Goal: Task Accomplishment & Management: Use online tool/utility

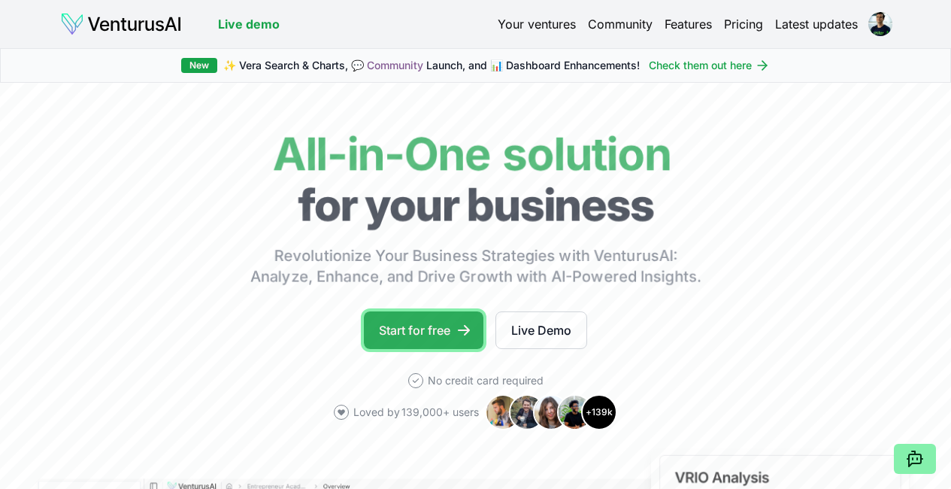
click at [426, 346] on link "Start for free" at bounding box center [424, 330] width 120 height 38
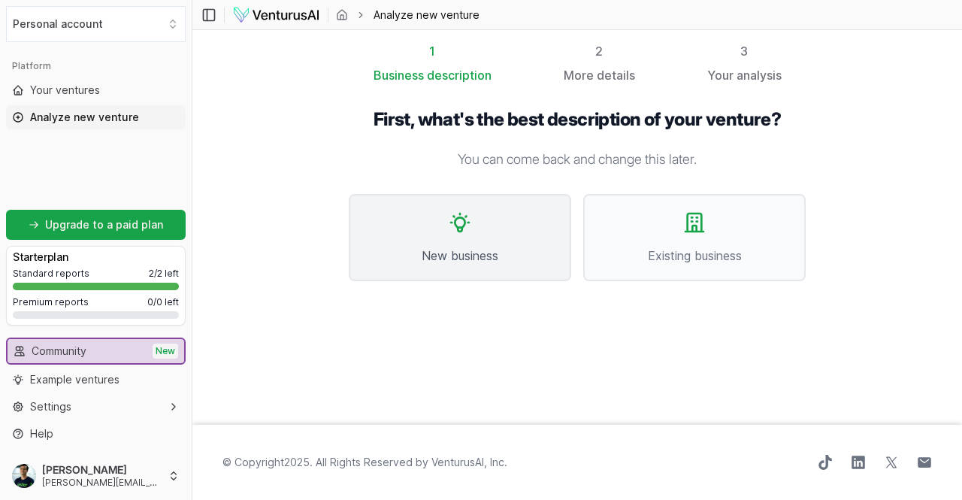
click at [443, 253] on span "New business" at bounding box center [459, 256] width 189 height 18
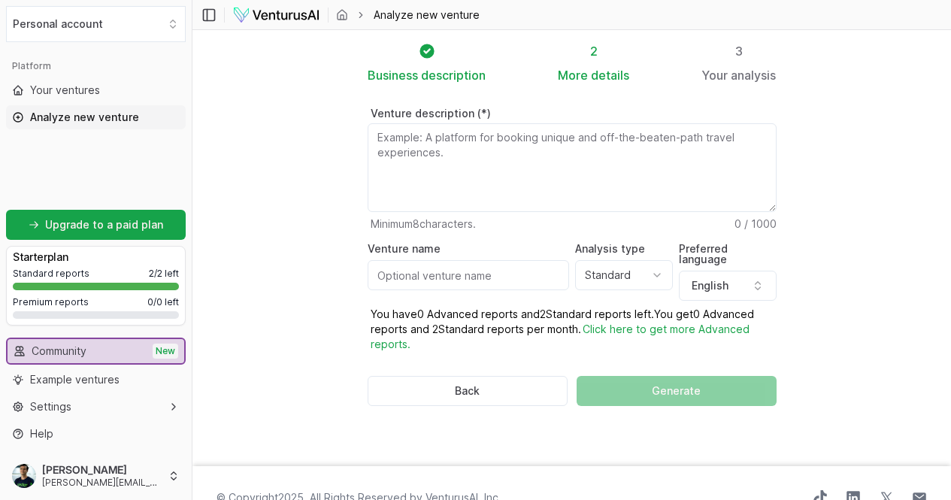
click at [471, 165] on textarea "Venture description (*)" at bounding box center [572, 167] width 409 height 89
click at [126, 19] on button "Personal account" at bounding box center [96, 24] width 180 height 36
click at [126, 19] on html "We value your privacy We use cookies to enhance your browsing experience, serve…" at bounding box center [475, 250] width 951 height 500
click at [59, 88] on span "Your ventures" at bounding box center [65, 90] width 70 height 15
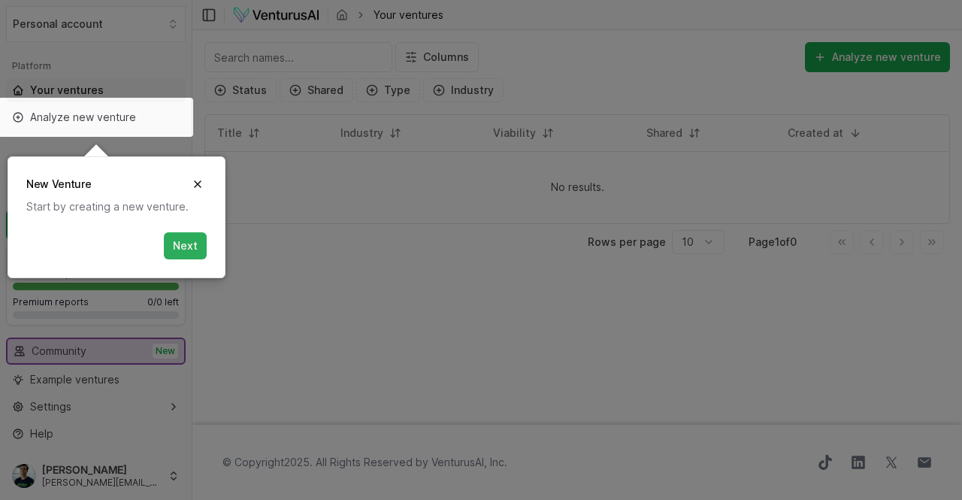
click at [178, 244] on button "Next" at bounding box center [185, 245] width 43 height 27
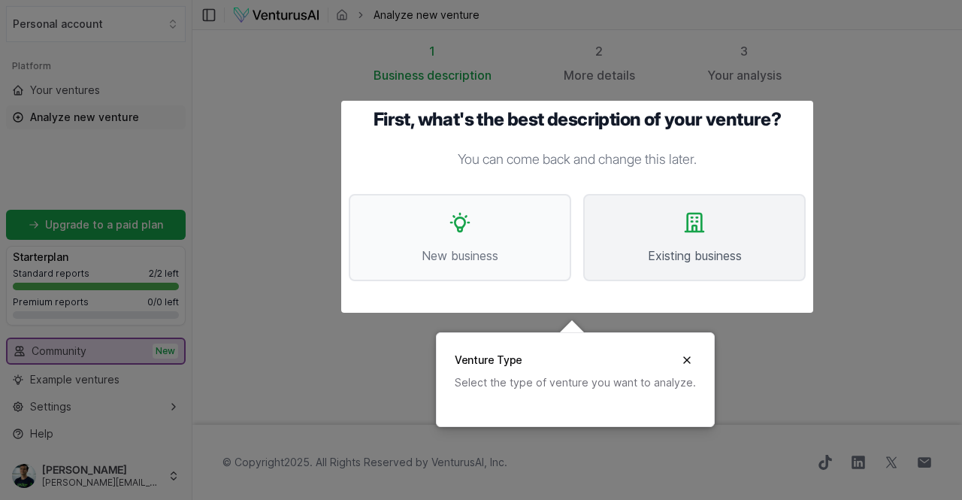
click at [700, 222] on icon at bounding box center [695, 223] width 24 height 24
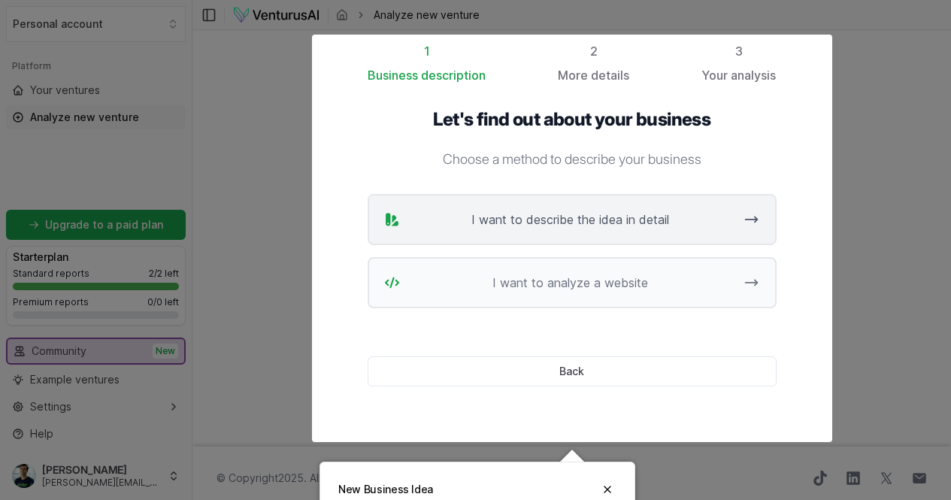
click at [634, 220] on span "I want to describe the idea in detail" at bounding box center [570, 220] width 329 height 18
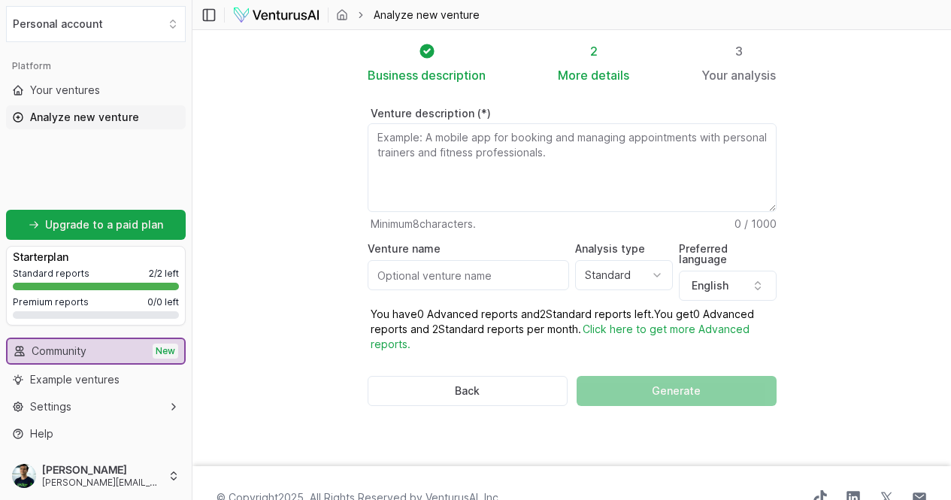
click at [428, 175] on textarea "Venture description (*)" at bounding box center [572, 167] width 409 height 89
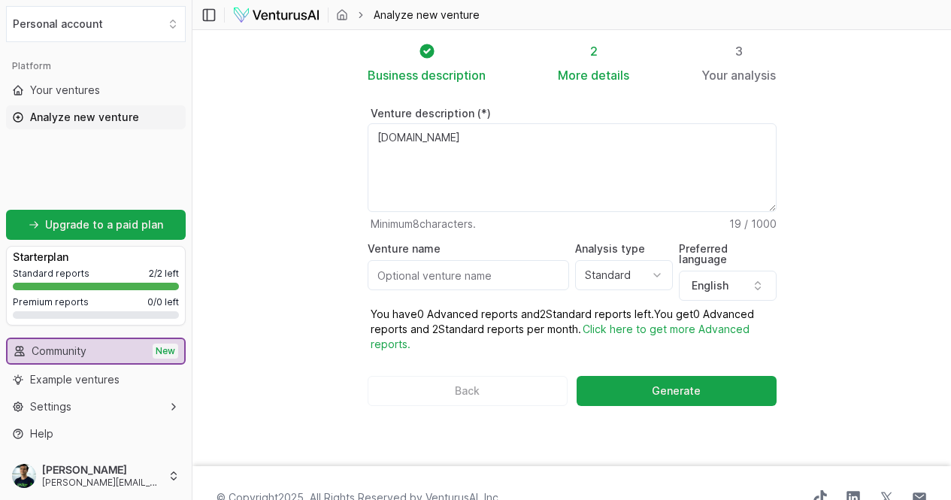
type textarea "www.rastergr.com.br"
click at [517, 270] on input "Venture name" at bounding box center [468, 275] width 201 height 30
click at [468, 279] on input "Venture name" at bounding box center [468, 275] width 201 height 30
type input "Raster"
click at [616, 284] on html "We value your privacy We use cookies to enhance your browsing experience, serve…" at bounding box center [475, 250] width 951 height 500
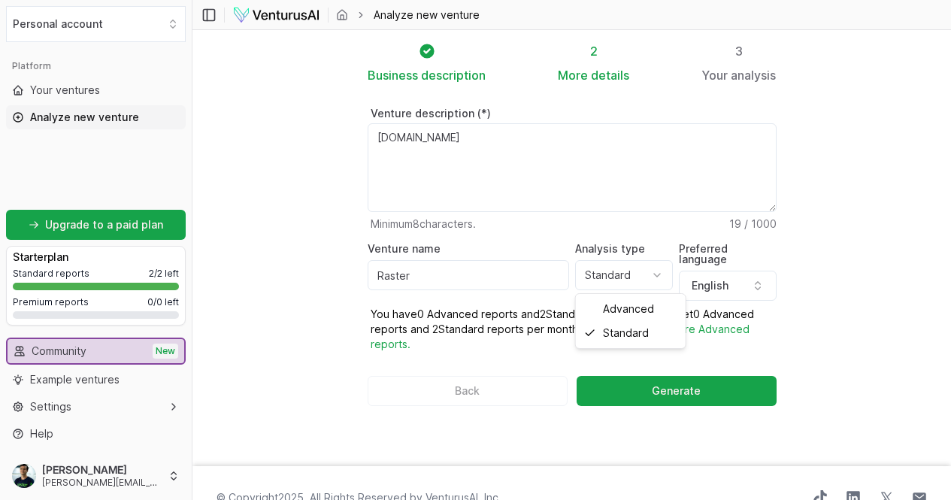
select select "advanced"
click at [754, 271] on button "English" at bounding box center [728, 286] width 98 height 30
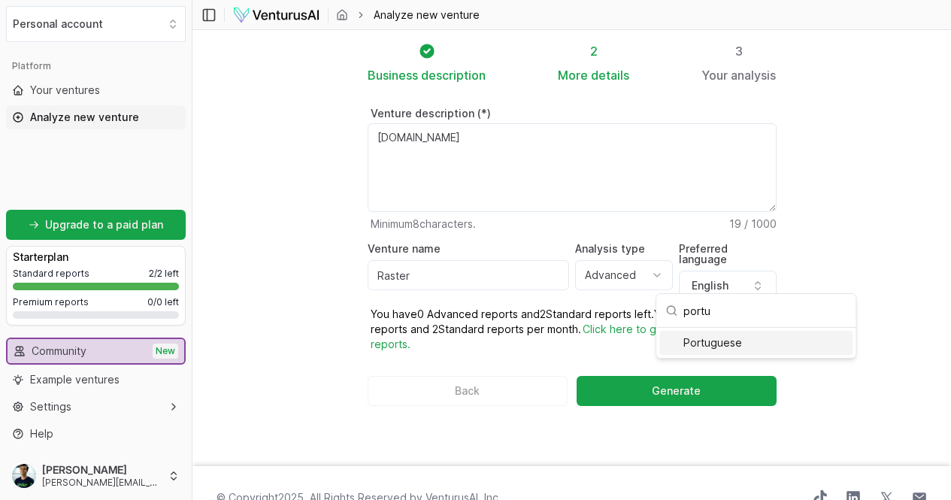
type input "portu"
click at [714, 341] on div "Portuguese" at bounding box center [755, 343] width 193 height 24
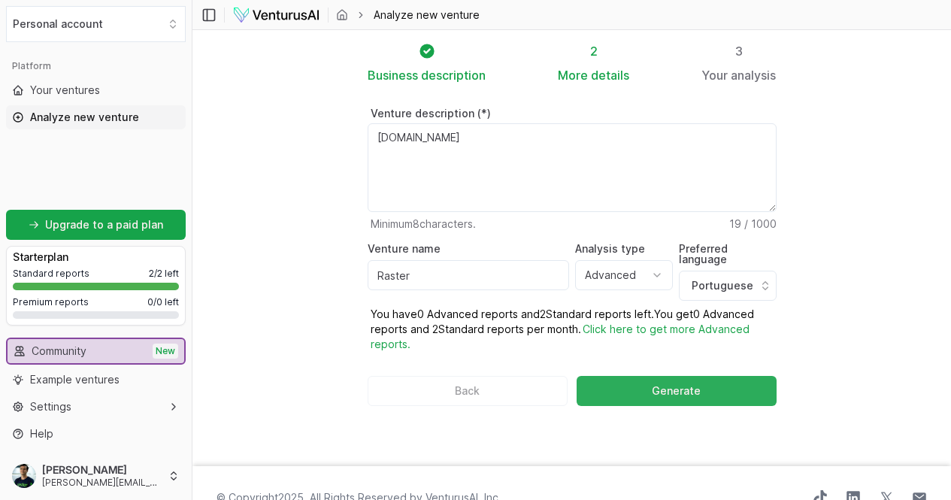
click at [672, 383] on span "Generate" at bounding box center [676, 390] width 49 height 15
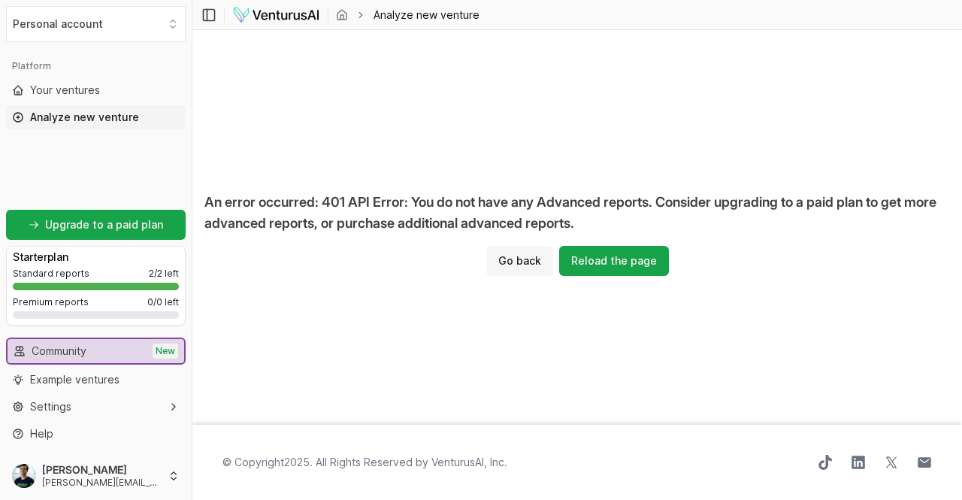
click at [517, 268] on button "Go back" at bounding box center [519, 261] width 67 height 30
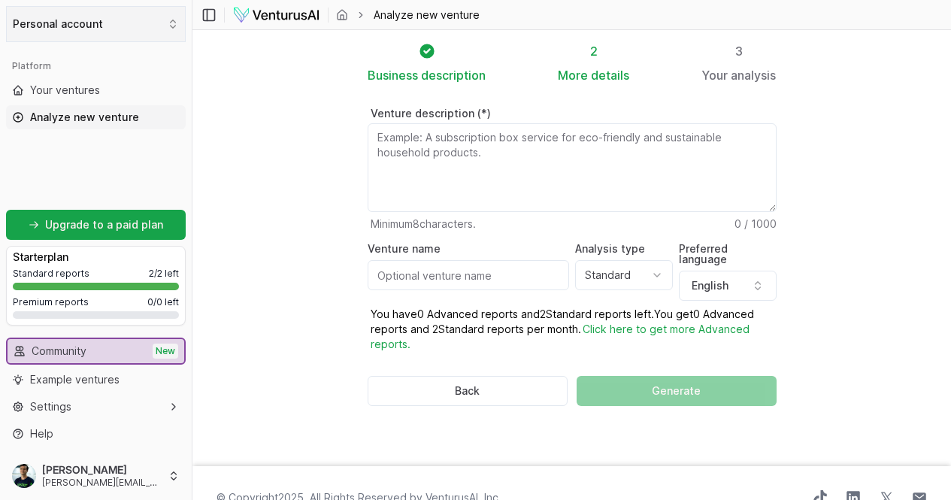
click at [100, 23] on button "Personal account" at bounding box center [96, 24] width 180 height 36
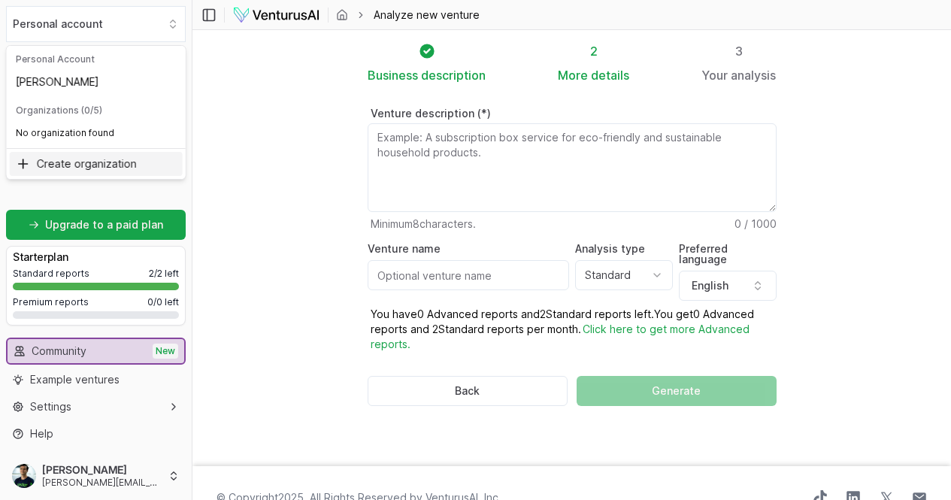
click at [101, 163] on div "Create organization" at bounding box center [96, 164] width 173 height 24
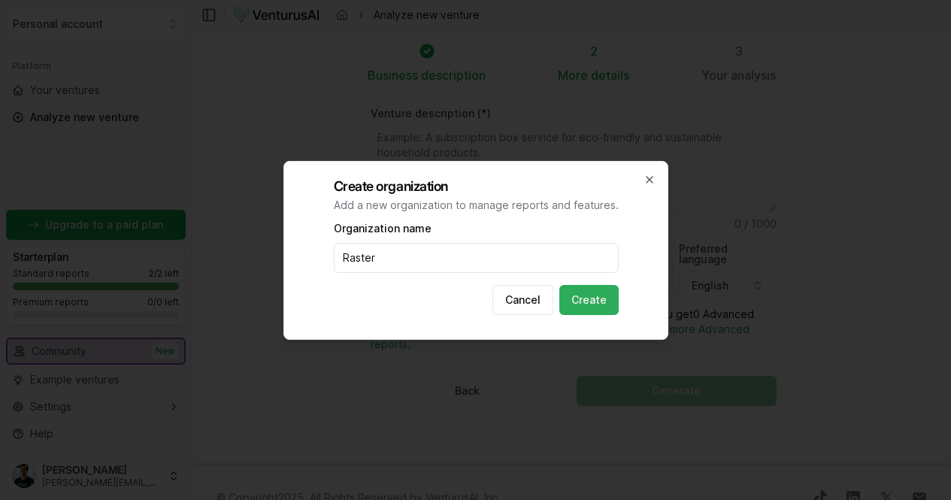
type input "Raster"
click at [590, 296] on button "Create" at bounding box center [588, 300] width 59 height 30
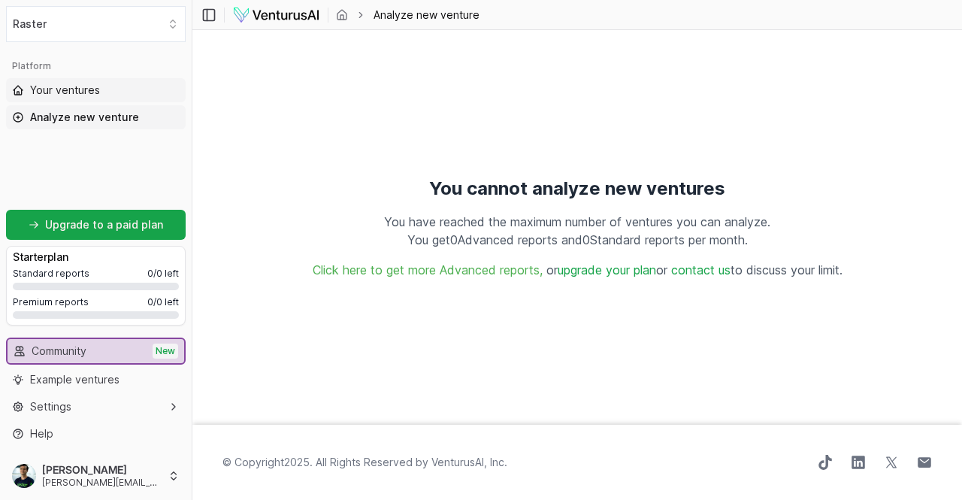
click at [83, 80] on link "Your ventures" at bounding box center [96, 90] width 180 height 24
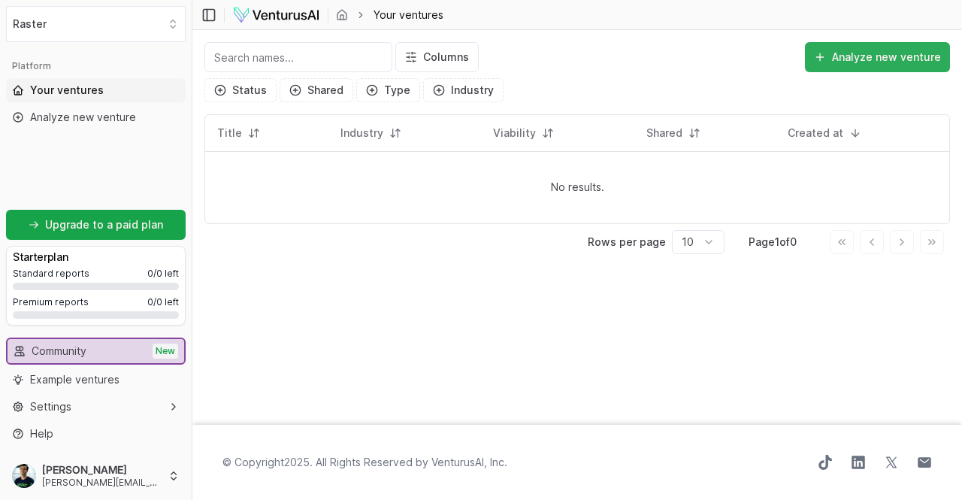
click at [904, 53] on button "Analyze new venture" at bounding box center [877, 57] width 145 height 30
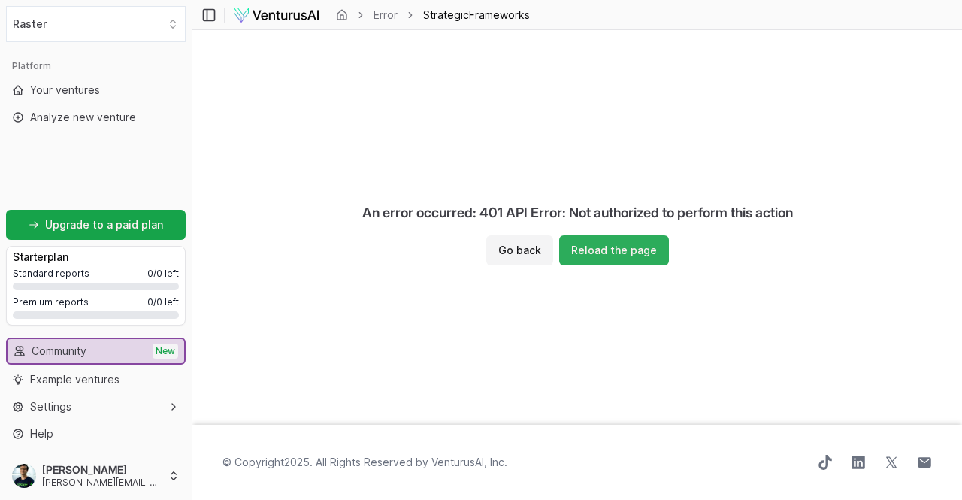
click at [620, 256] on button "Reload the page" at bounding box center [614, 250] width 110 height 30
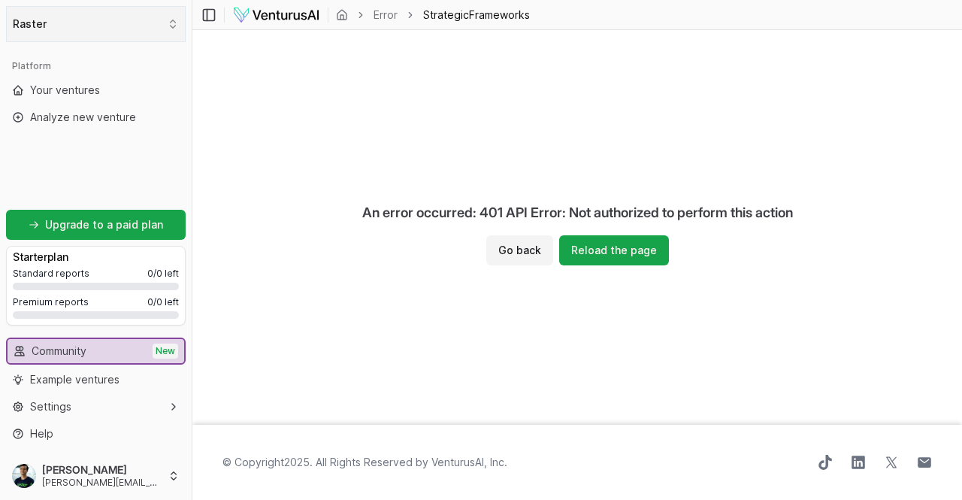
click at [90, 37] on button "Raster" at bounding box center [96, 24] width 180 height 36
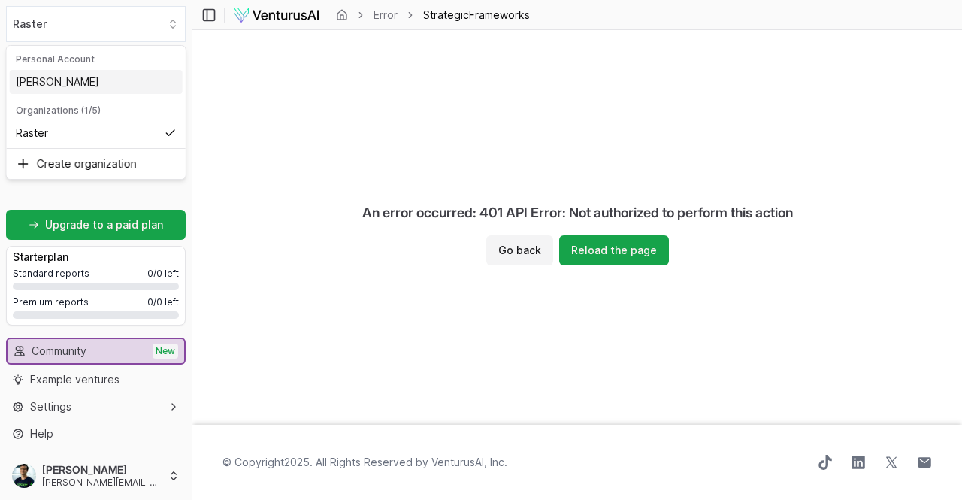
click at [44, 86] on div "[PERSON_NAME]" at bounding box center [96, 82] width 173 height 24
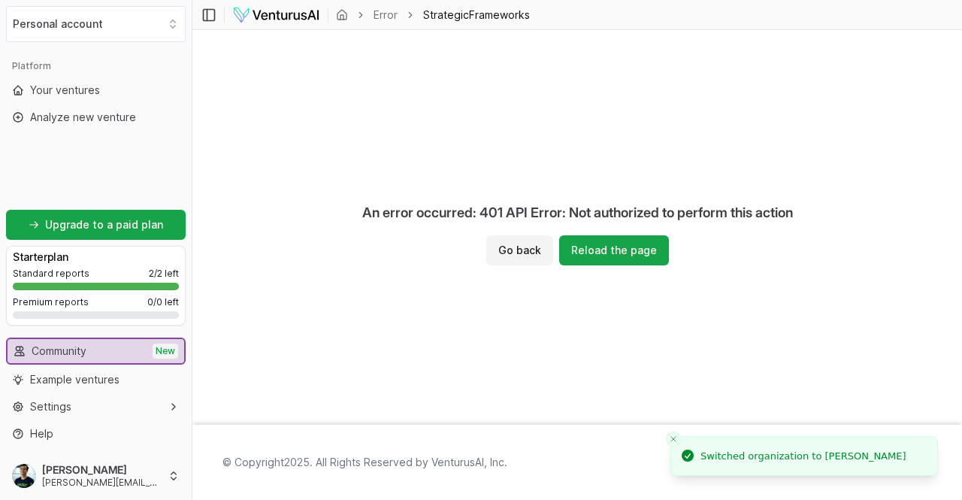
click at [674, 460] on li "Switched organization to Andrei Teo RasterGR" at bounding box center [805, 456] width 268 height 41
click at [675, 444] on button "Close toast" at bounding box center [673, 439] width 15 height 15
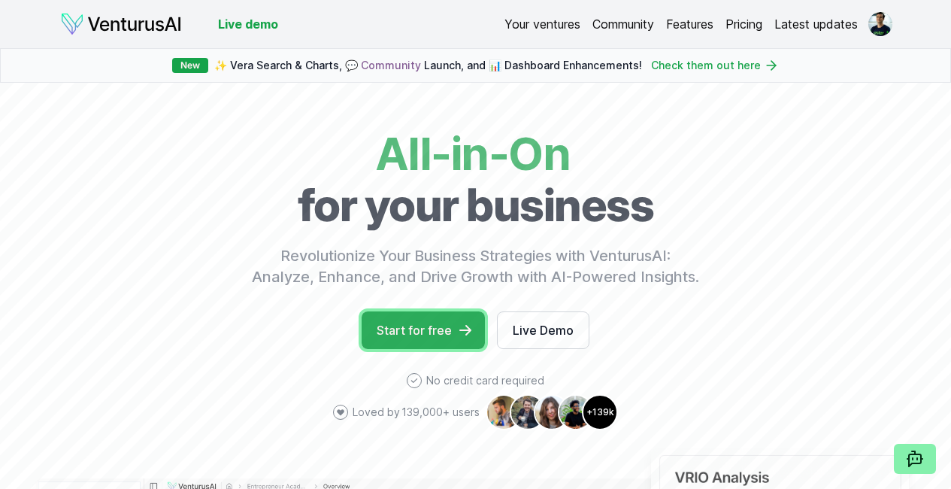
click at [404, 348] on link "Start for free" at bounding box center [423, 330] width 123 height 38
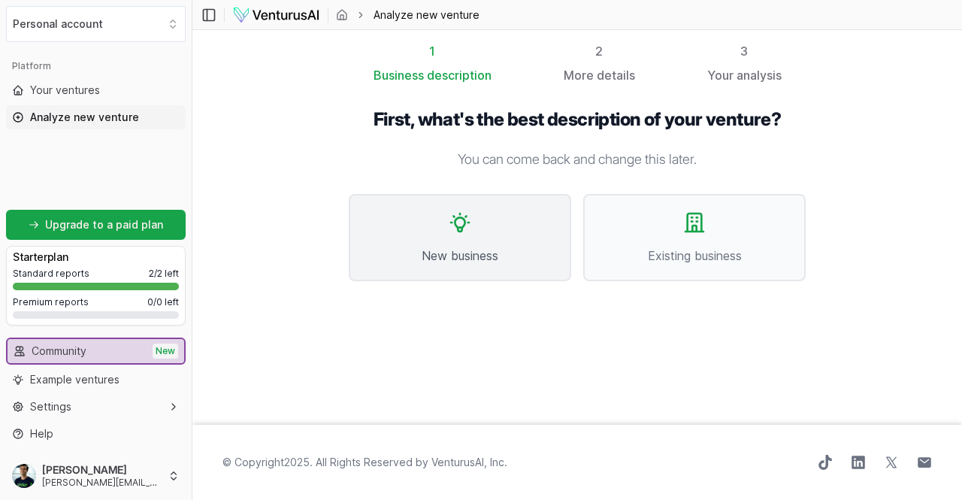
click at [440, 233] on button "New business" at bounding box center [460, 237] width 223 height 87
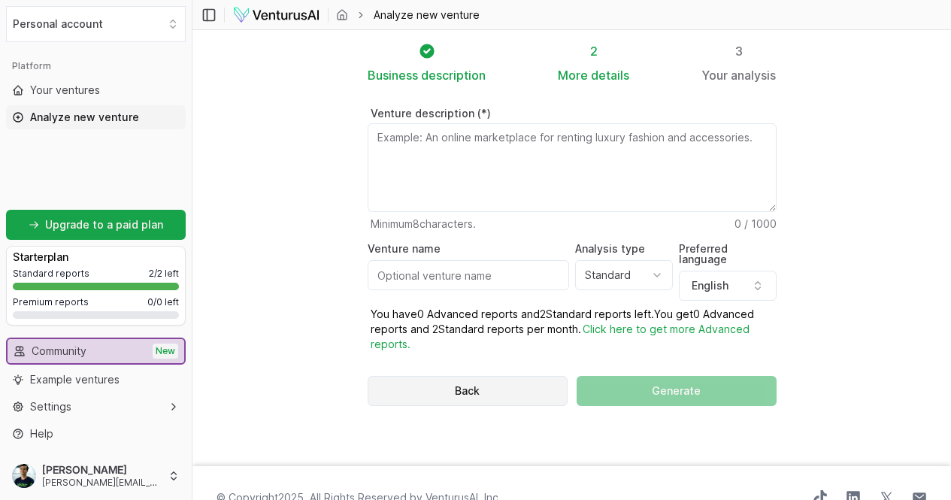
click at [504, 376] on button "Back" at bounding box center [468, 391] width 201 height 30
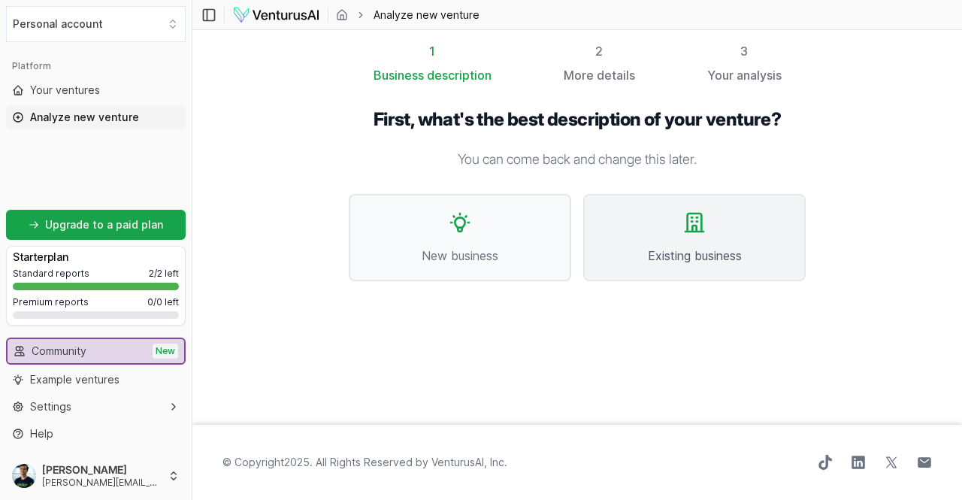
click at [671, 240] on button "Existing business" at bounding box center [694, 237] width 223 height 87
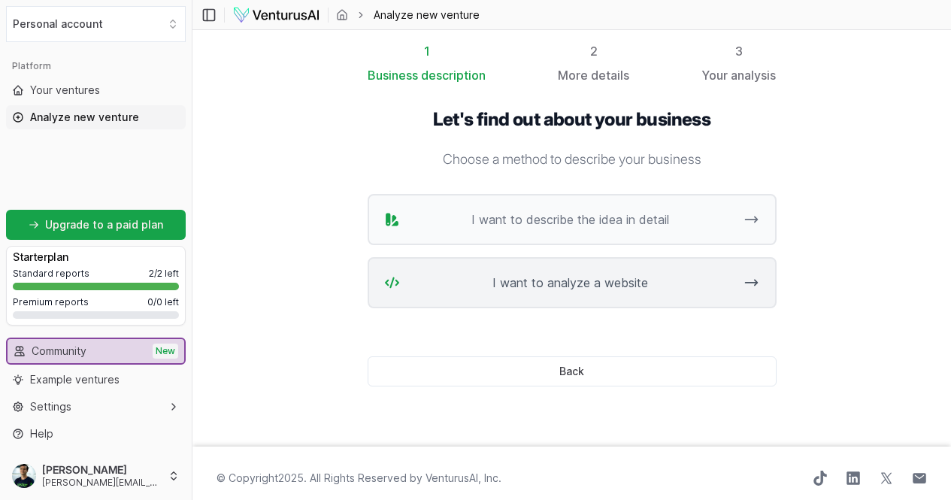
click at [577, 285] on span "I want to analyze a website" at bounding box center [570, 283] width 329 height 18
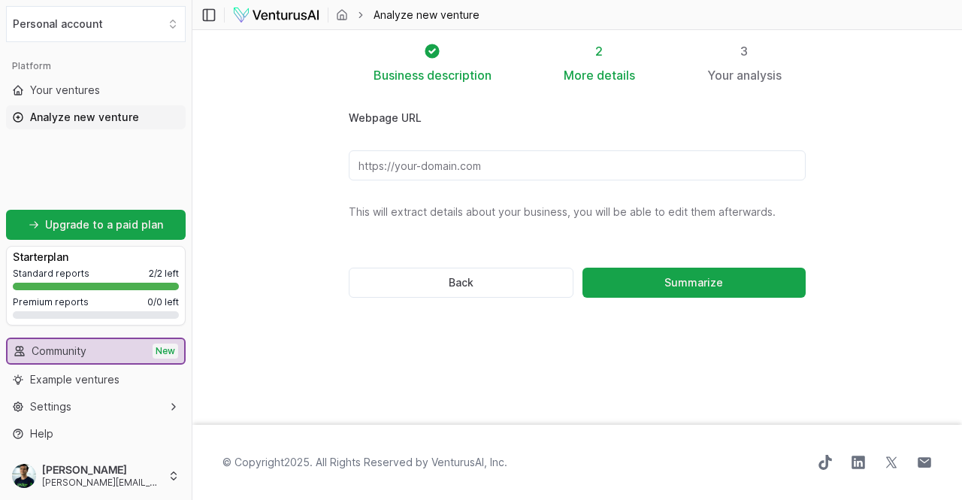
click at [492, 163] on input "Webpage URL" at bounding box center [577, 165] width 457 height 30
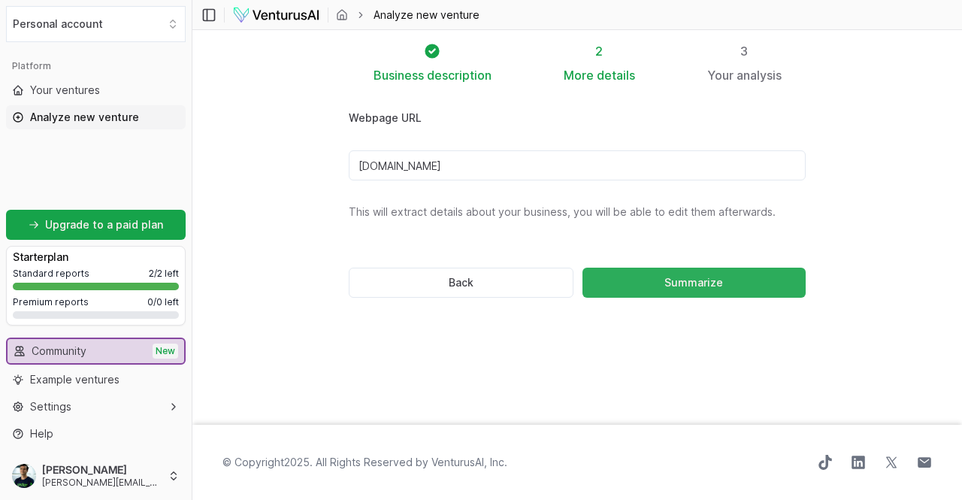
click at [644, 281] on button "Summarize" at bounding box center [694, 283] width 223 height 30
click at [470, 165] on input "[DOMAIN_NAME]" at bounding box center [577, 165] width 457 height 30
click at [647, 281] on button "Summarize" at bounding box center [694, 283] width 223 height 30
click at [456, 165] on input "[DOMAIN_NAME]" at bounding box center [577, 165] width 457 height 30
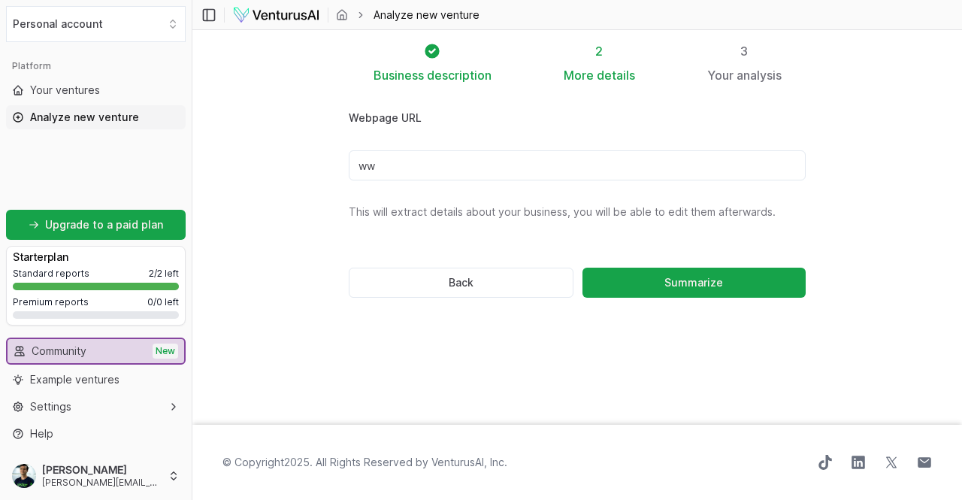
type input "w"
type input "h"
paste input "[URL][DOMAIN_NAME]"
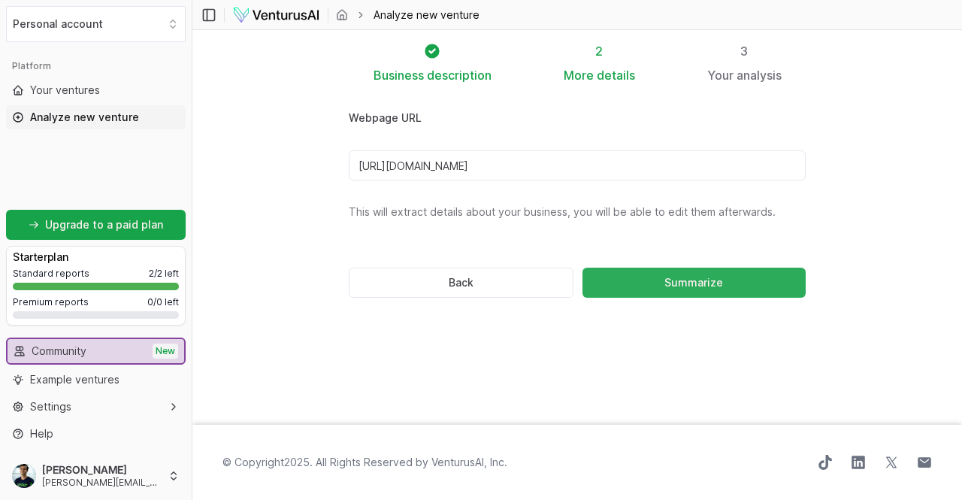
type input "[URL][DOMAIN_NAME]"
click at [677, 281] on span "Summarize" at bounding box center [694, 282] width 59 height 15
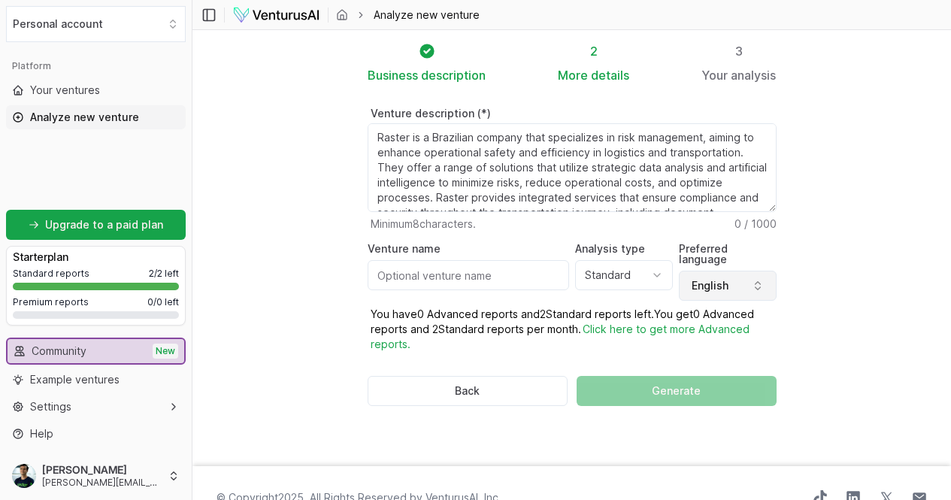
click at [759, 278] on button "English" at bounding box center [728, 286] width 98 height 30
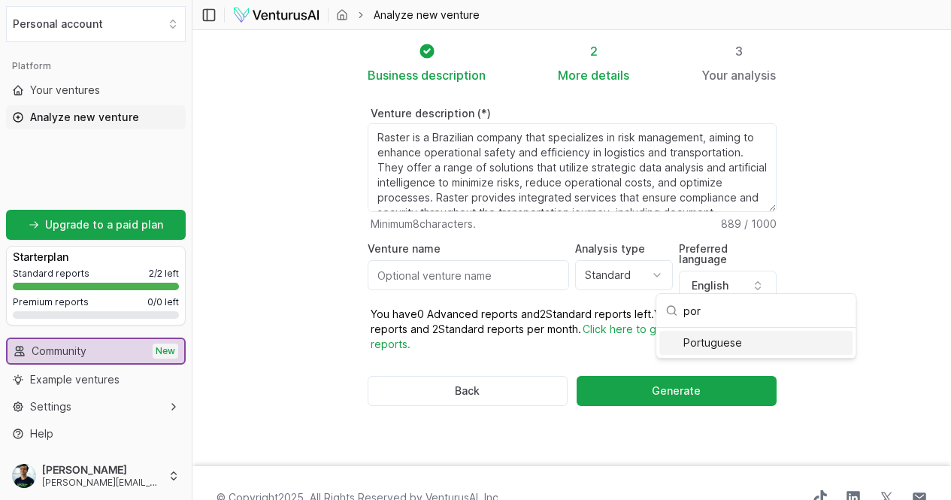
type input "por"
click at [725, 338] on div "Portuguese" at bounding box center [755, 343] width 193 height 24
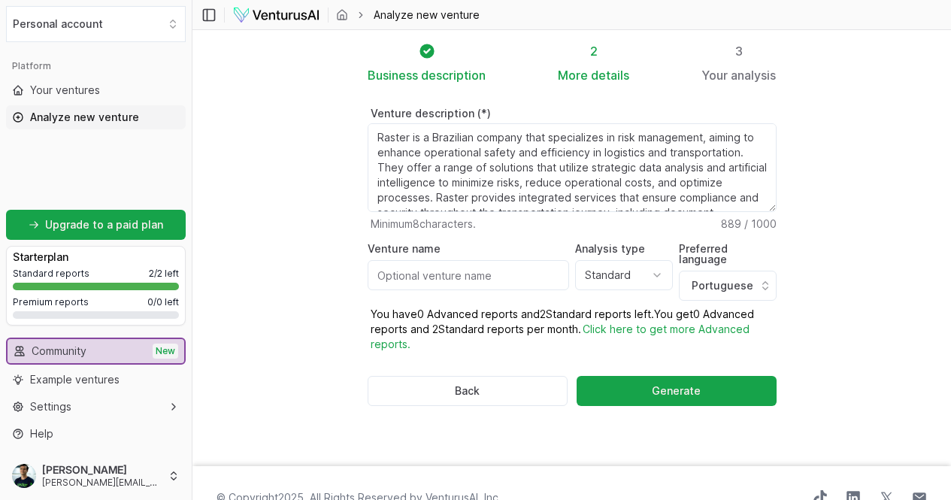
click at [476, 283] on input "Venture name" at bounding box center [468, 275] width 201 height 30
type input "Raster"
click at [652, 279] on html "We value your privacy We use cookies to enhance your browsing experience, serve…" at bounding box center [475, 250] width 951 height 500
select select "advanced"
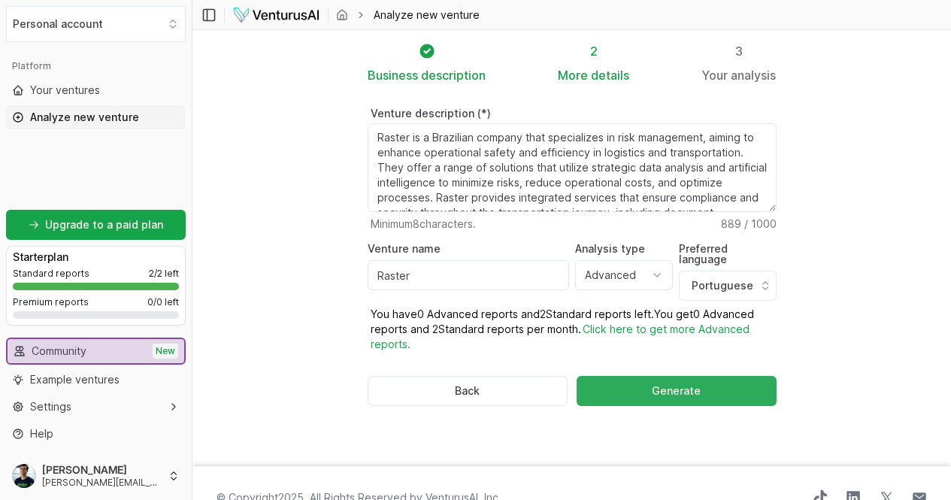
click at [662, 376] on button "Generate" at bounding box center [676, 391] width 199 height 30
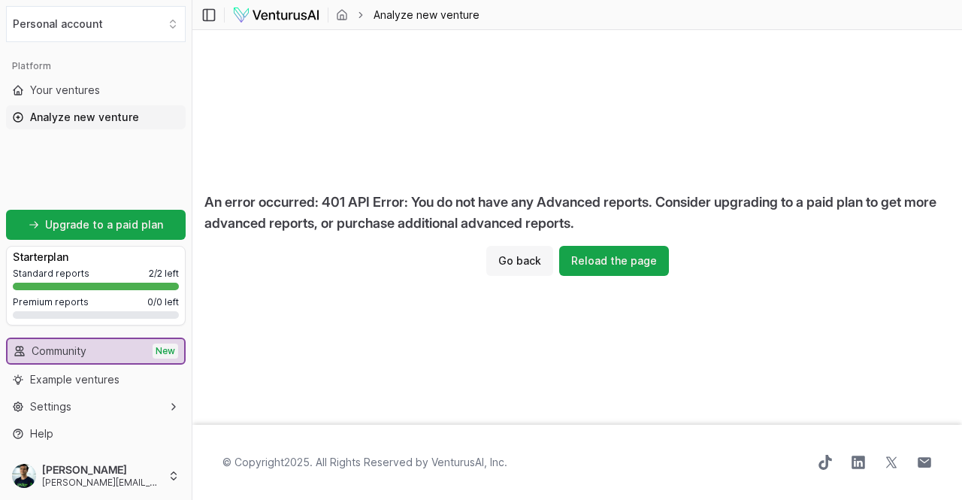
click at [523, 263] on button "Go back" at bounding box center [519, 261] width 67 height 30
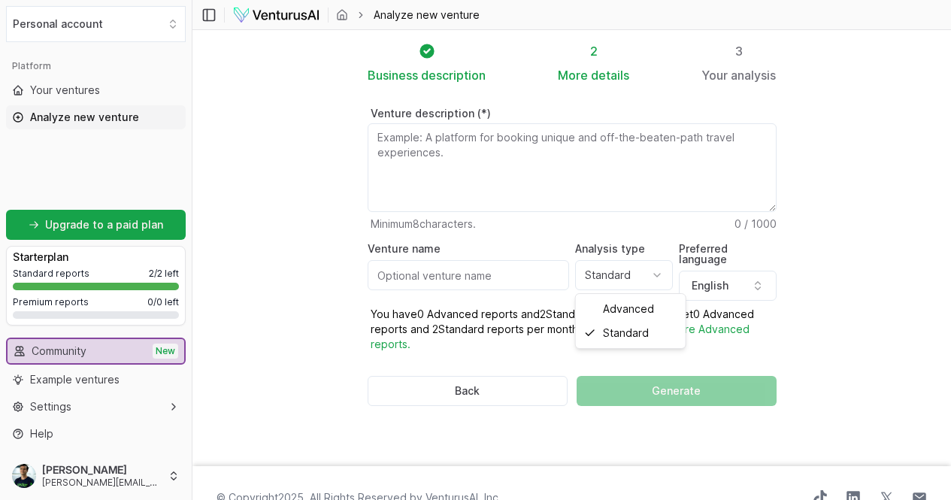
click at [660, 271] on html "We value your privacy We use cookies to enhance your browsing experience, serve…" at bounding box center [475, 250] width 951 height 500
click at [667, 359] on div "Back Generate" at bounding box center [572, 391] width 409 height 78
click at [493, 277] on input "Venture name" at bounding box center [468, 275] width 201 height 30
type input "Raster"
click at [741, 377] on div "Back Generate" at bounding box center [572, 391] width 409 height 78
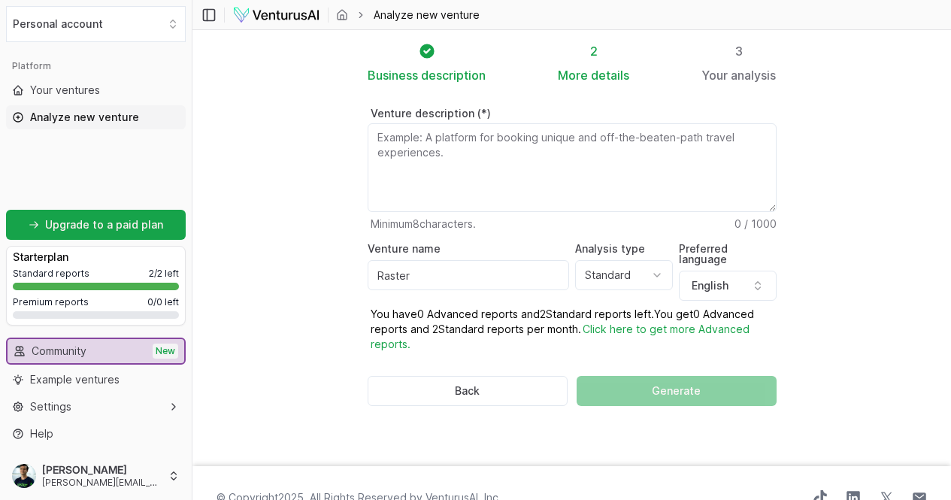
click at [714, 361] on div "Back Generate" at bounding box center [572, 391] width 409 height 78
click at [502, 152] on textarea "Venture description (*)" at bounding box center [572, 167] width 409 height 89
click at [735, 278] on button "English" at bounding box center [728, 286] width 98 height 30
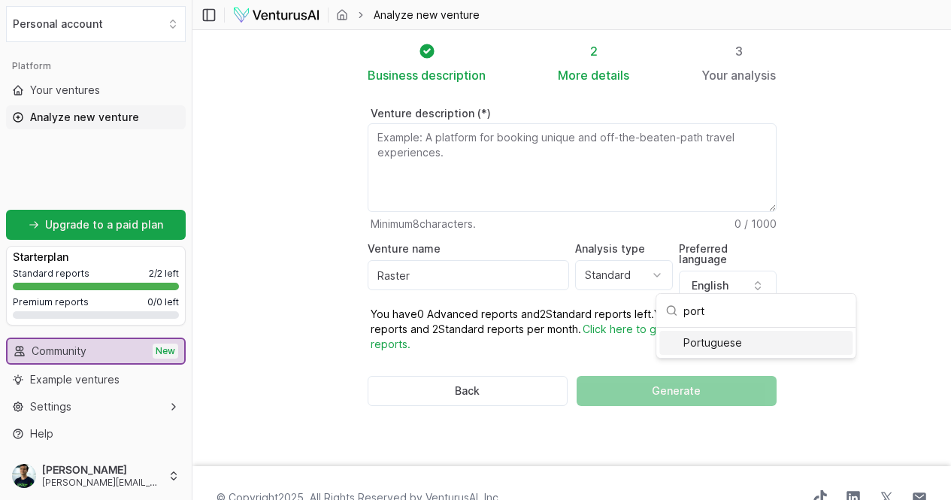
type input "port"
click at [717, 341] on div "Portuguese" at bounding box center [755, 343] width 193 height 24
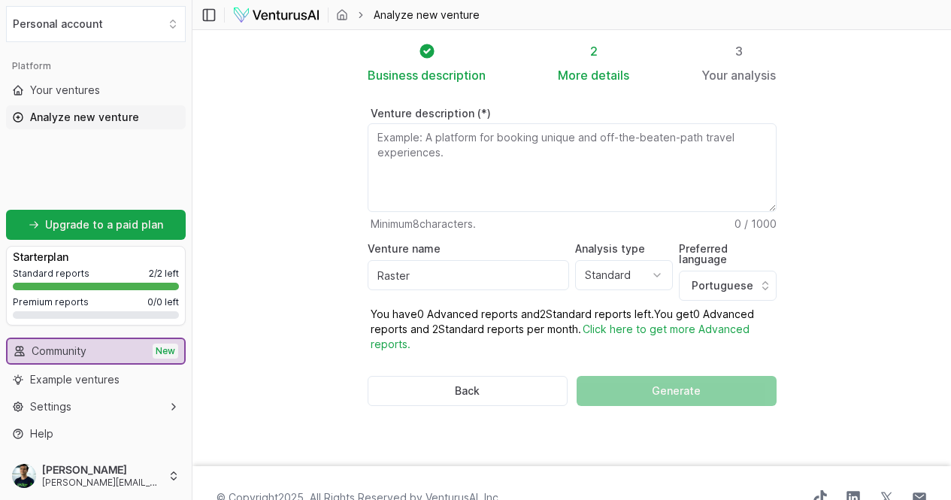
click at [464, 176] on textarea "Venture description (*)" at bounding box center [572, 167] width 409 height 89
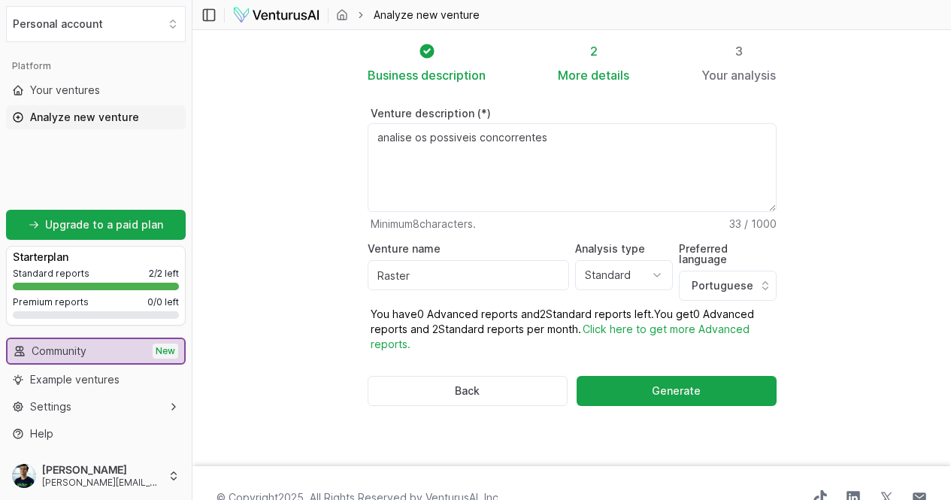
click at [435, 138] on textarea "analise os possiveis concorrentes" at bounding box center [572, 167] width 409 height 89
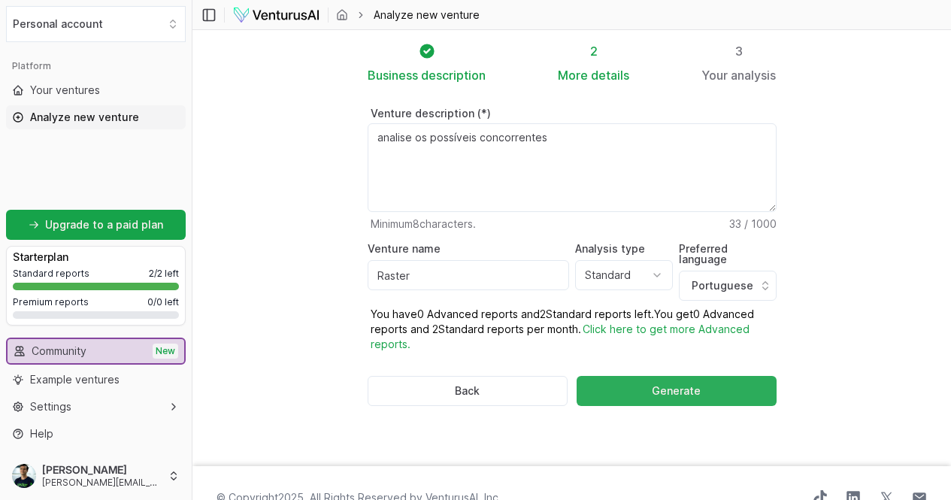
type textarea "analise os possíveis concorrentes"
click at [661, 376] on button "Generate" at bounding box center [676, 391] width 199 height 30
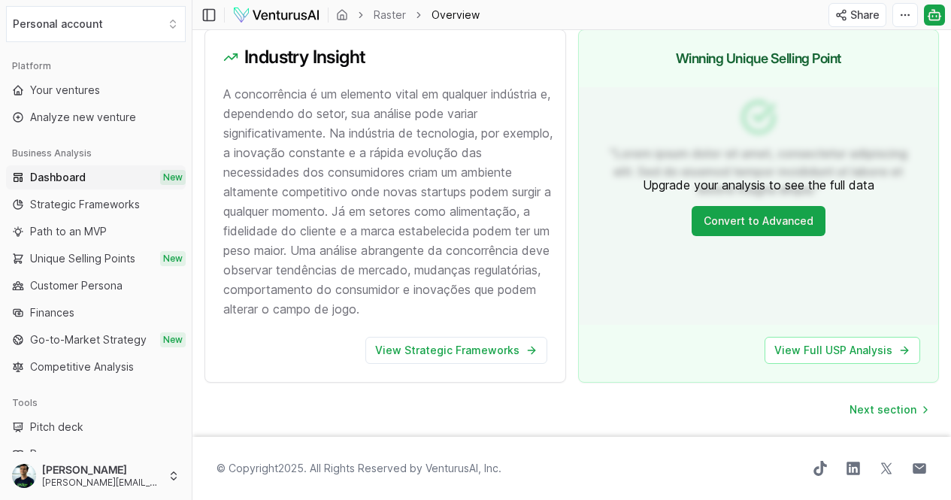
scroll to position [1538, 0]
click at [471, 339] on link "View Strategic Frameworks" at bounding box center [456, 350] width 182 height 27
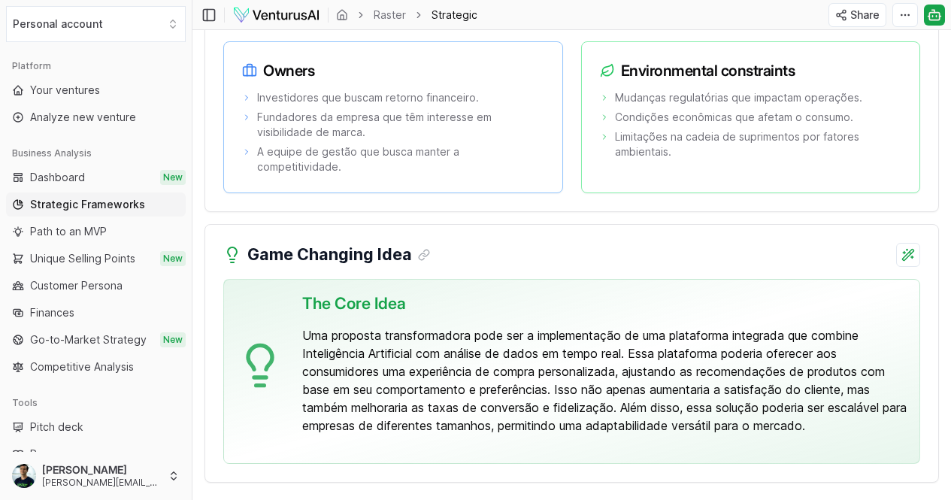
scroll to position [3371, 0]
